Goal: Register for event/course

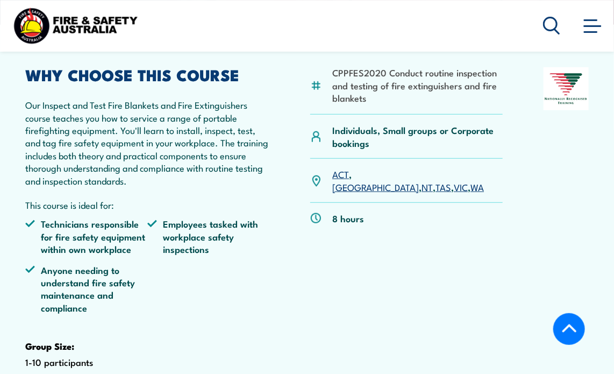
scroll to position [269, 0]
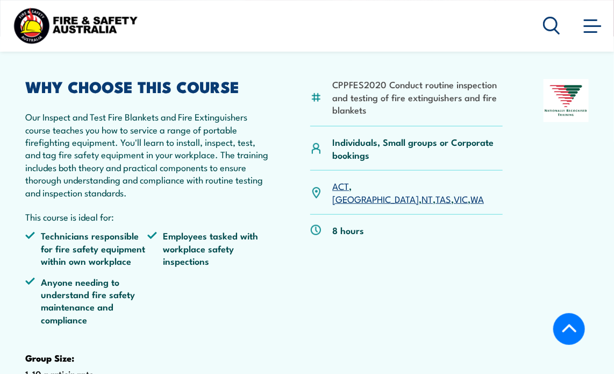
click at [471, 205] on link "WA" at bounding box center [477, 198] width 13 height 13
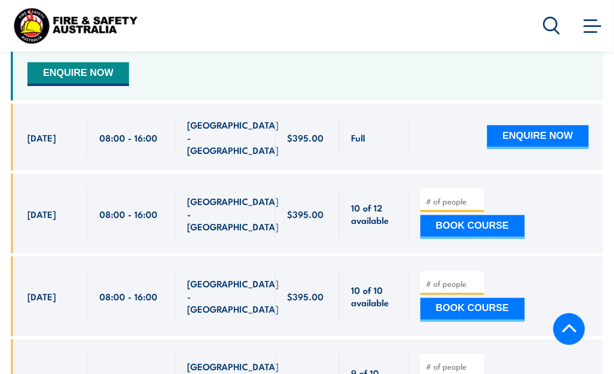
scroll to position [2057, 0]
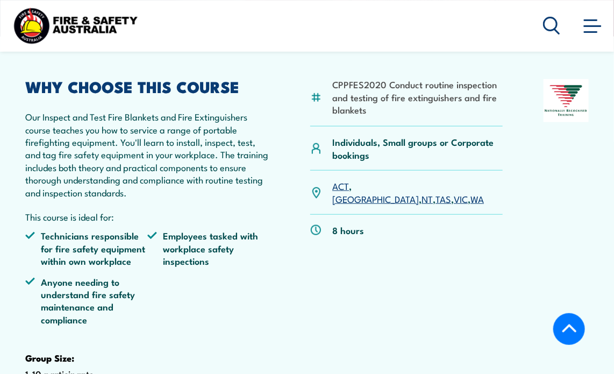
click at [366, 205] on link "[GEOGRAPHIC_DATA]" at bounding box center [375, 198] width 87 height 13
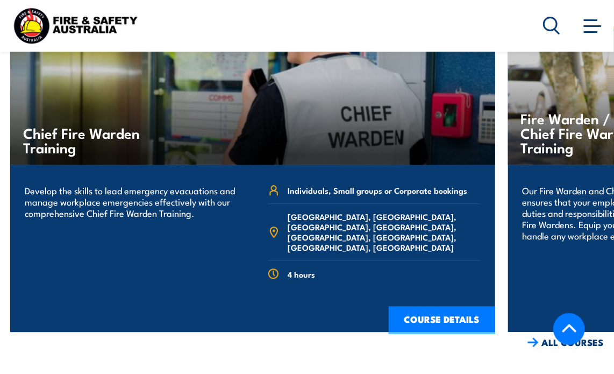
scroll to position [2433, 0]
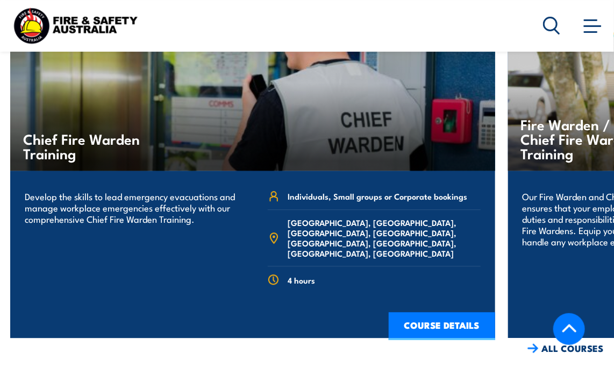
click at [424, 312] on link "COURSE DETAILS" at bounding box center [442, 326] width 106 height 28
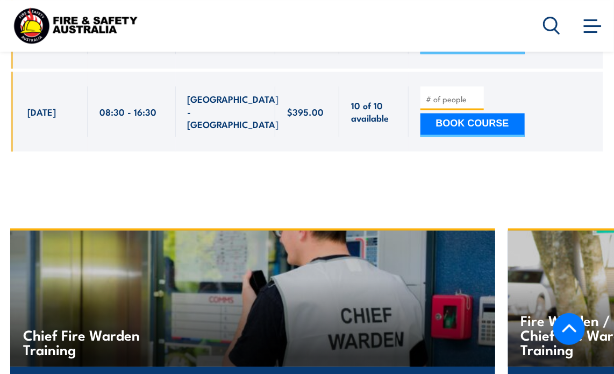
scroll to position [2218, 0]
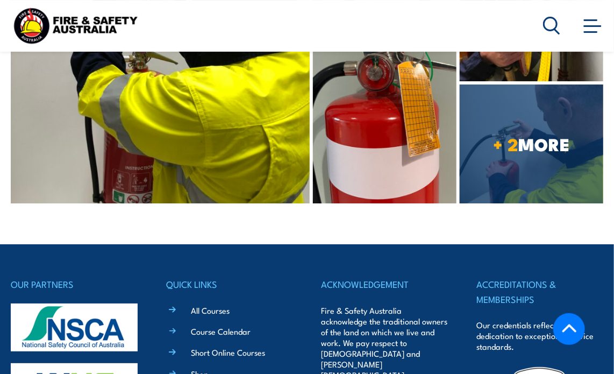
scroll to position [2756, 0]
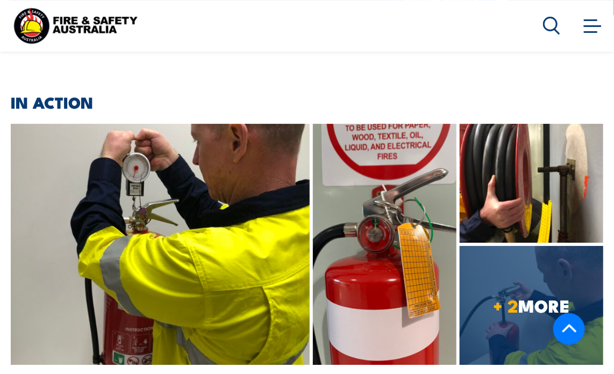
click at [571, 325] on icon at bounding box center [569, 328] width 14 height 8
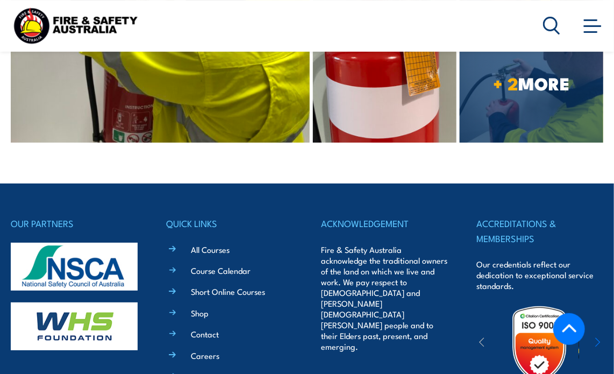
scroll to position [2961, 0]
